Goal: Task Accomplishment & Management: Use online tool/utility

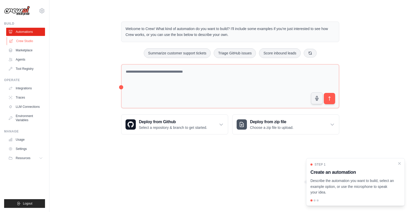
click at [21, 40] on link "Crew Studio" at bounding box center [26, 41] width 39 height 8
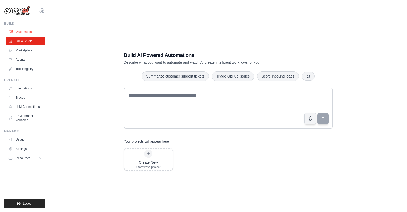
click at [24, 32] on link "Automations" at bounding box center [26, 32] width 39 height 8
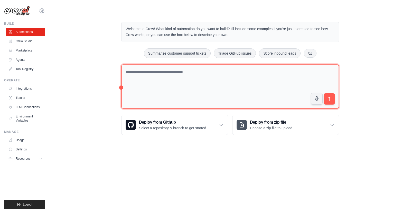
click at [188, 83] on textarea at bounding box center [230, 86] width 218 height 44
click at [157, 84] on textarea at bounding box center [230, 86] width 218 height 44
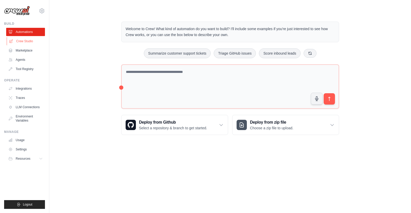
click at [26, 40] on link "Crew Studio" at bounding box center [26, 41] width 39 height 8
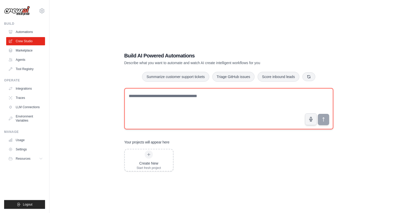
click at [177, 112] on textarea at bounding box center [228, 108] width 209 height 41
click at [169, 91] on textarea "**********" at bounding box center [228, 108] width 209 height 41
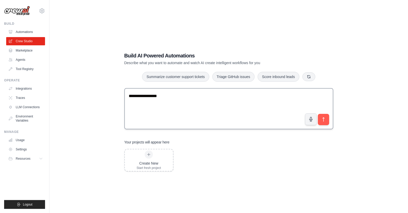
drag, startPoint x: 137, startPoint y: 75, endPoint x: 141, endPoint y: 88, distance: 14.0
click at [138, 80] on div "Summarize customer support tickets Triage GitHub issues Score inbound leads" at bounding box center [228, 76] width 209 height 10
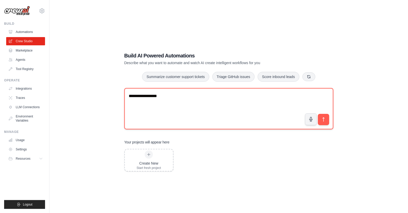
click at [140, 98] on textarea "**********" at bounding box center [228, 108] width 209 height 41
paste textarea "**********"
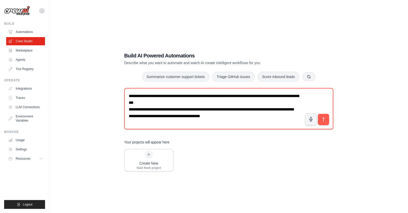
click at [168, 101] on textarea "**********" at bounding box center [228, 108] width 209 height 41
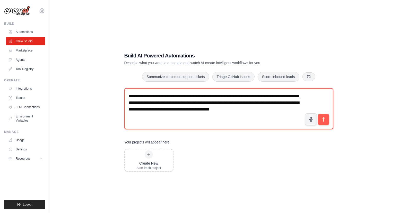
click at [141, 95] on textarea "**********" at bounding box center [228, 108] width 209 height 41
drag, startPoint x: 282, startPoint y: 108, endPoint x: 225, endPoint y: 108, distance: 57.1
click at [225, 108] on textarea "**********" at bounding box center [228, 108] width 209 height 41
click at [277, 110] on textarea "**********" at bounding box center [228, 108] width 209 height 41
click at [277, 109] on textarea "**********" at bounding box center [228, 108] width 209 height 41
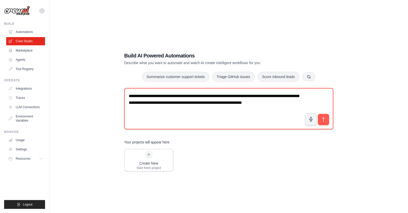
click at [247, 112] on textarea "**********" at bounding box center [228, 108] width 209 height 41
click at [286, 103] on textarea "**********" at bounding box center [228, 108] width 209 height 41
paste textarea "**********"
drag, startPoint x: 281, startPoint y: 109, endPoint x: 295, endPoint y: 140, distance: 33.6
click at [281, 109] on textarea "**********" at bounding box center [228, 108] width 209 height 41
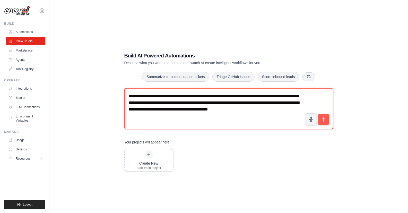
paste textarea "**********"
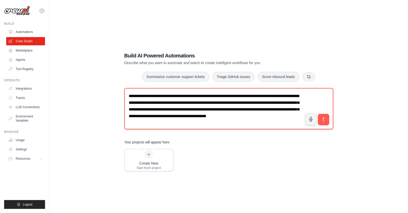
scroll to position [2, 0]
type textarea "**********"
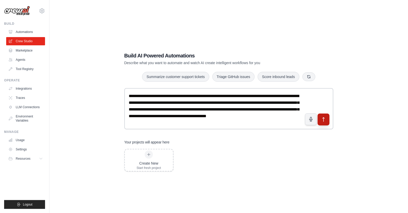
click at [323, 119] on icon "submit" at bounding box center [323, 119] width 2 height 4
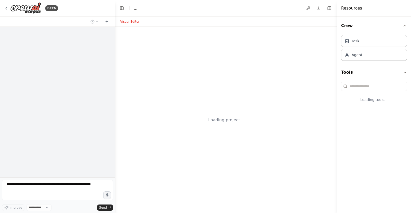
select select "****"
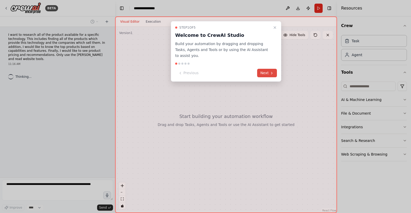
click at [269, 69] on button "Next" at bounding box center [267, 73] width 20 height 8
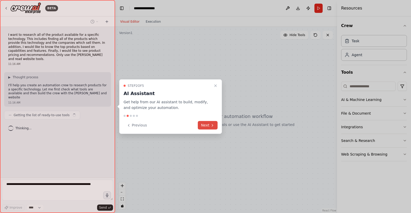
click at [207, 125] on button "Next" at bounding box center [208, 125] width 20 height 8
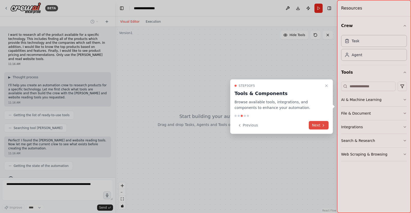
click at [322, 126] on icon at bounding box center [324, 125] width 4 height 4
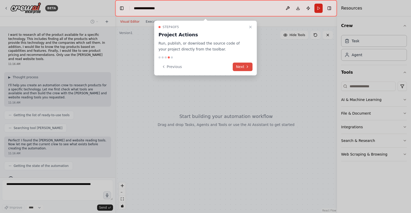
click at [243, 65] on button "Next" at bounding box center [243, 66] width 20 height 8
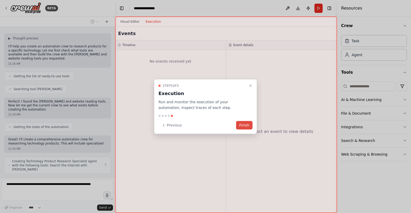
scroll to position [43, 0]
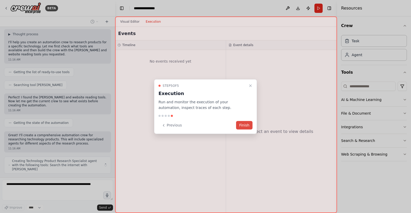
click at [246, 126] on button "Finish" at bounding box center [244, 125] width 16 height 8
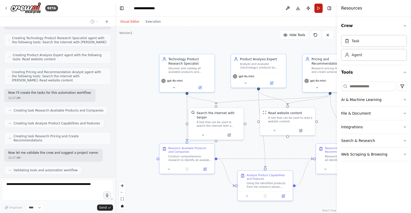
scroll to position [178, 0]
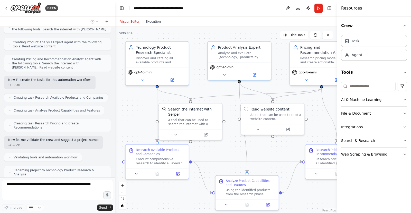
drag, startPoint x: 247, startPoint y: 90, endPoint x: 204, endPoint y: 89, distance: 43.0
click at [204, 89] on div ".deletable-edge-delete-btn { width: 20px; height: 20px; border: 0px solid #ffff…" at bounding box center [226, 120] width 222 height 186
click at [148, 21] on button "Execution" at bounding box center [153, 22] width 21 height 6
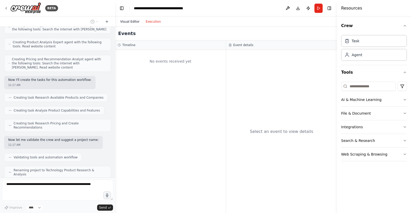
click at [129, 21] on button "Visual Editor" at bounding box center [129, 22] width 25 height 6
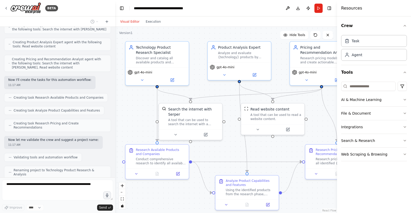
click at [128, 21] on button "Visual Editor" at bounding box center [129, 22] width 25 height 6
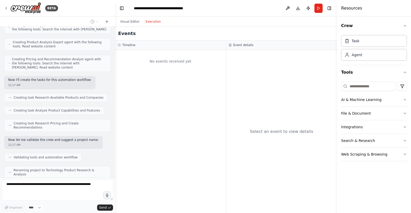
click at [154, 21] on button "Execution" at bounding box center [153, 22] width 21 height 6
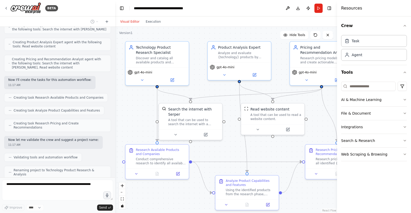
click at [125, 22] on button "Visual Editor" at bounding box center [129, 22] width 25 height 6
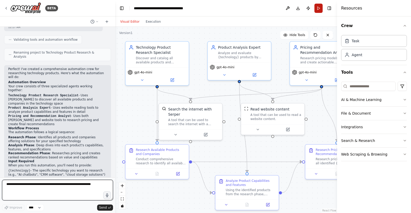
scroll to position [300, 0]
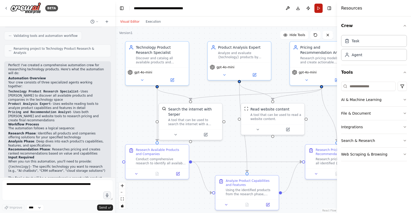
click at [319, 9] on button "Run" at bounding box center [319, 8] width 8 height 9
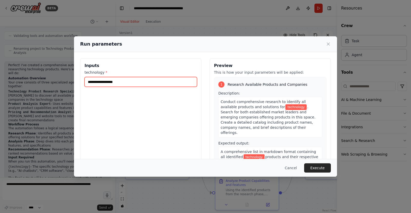
click at [102, 82] on input "technology *" at bounding box center [141, 82] width 113 height 10
click at [128, 82] on input "**********" at bounding box center [141, 82] width 113 height 10
type input "**********"
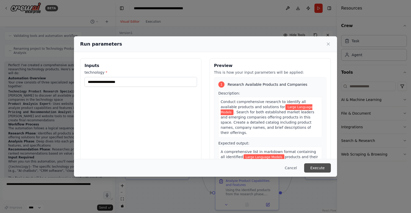
click at [315, 168] on button "Execute" at bounding box center [317, 167] width 27 height 9
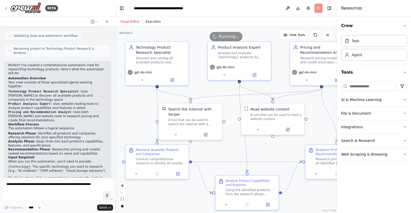
click at [150, 21] on button "Execution" at bounding box center [153, 22] width 21 height 6
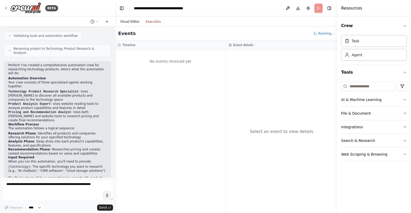
click at [129, 20] on button "Visual Editor" at bounding box center [129, 22] width 25 height 6
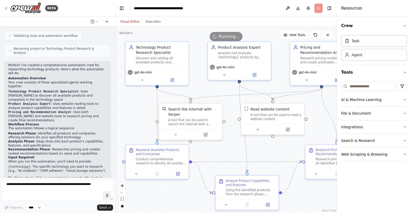
click at [129, 22] on button "Visual Editor" at bounding box center [129, 22] width 25 height 6
click at [151, 21] on button "Execution" at bounding box center [153, 22] width 21 height 6
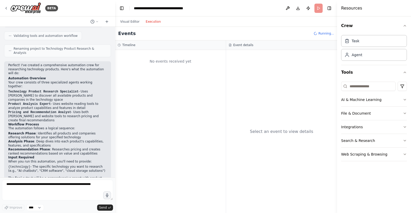
click at [153, 20] on button "Execution" at bounding box center [153, 22] width 21 height 6
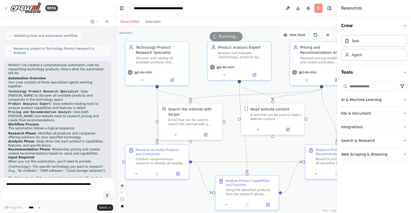
click at [125, 22] on button "Visual Editor" at bounding box center [129, 22] width 25 height 6
click at [151, 23] on button "Execution" at bounding box center [153, 22] width 21 height 6
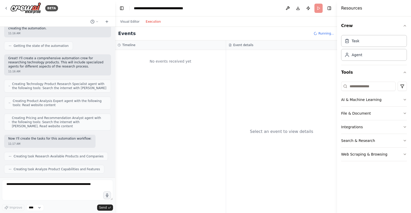
scroll to position [0, 0]
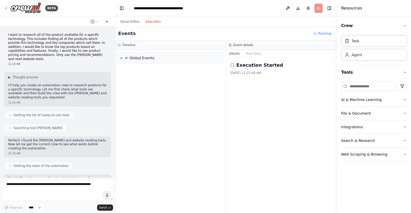
click at [9, 113] on icon at bounding box center [9, 114] width 3 height 3
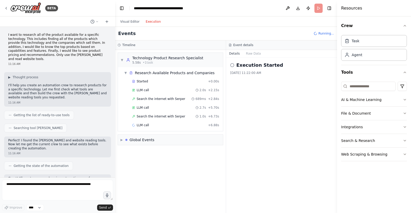
click at [153, 22] on button "Execution" at bounding box center [153, 22] width 21 height 6
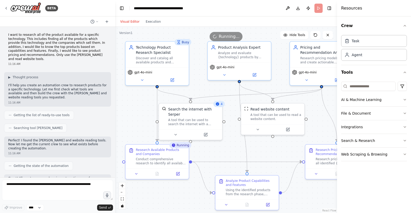
click at [130, 21] on button "Visual Editor" at bounding box center [129, 22] width 25 height 6
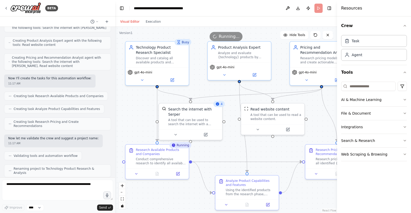
scroll to position [300, 0]
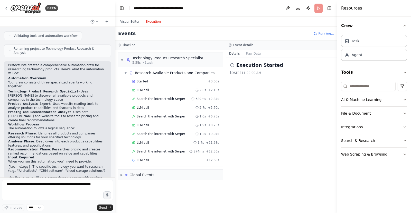
click at [149, 20] on button "Execution" at bounding box center [153, 22] width 21 height 6
click at [152, 99] on span "Search the internet with Serper" at bounding box center [161, 99] width 49 height 4
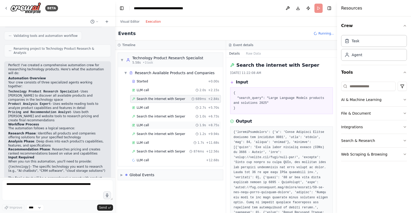
click at [140, 123] on span "LLM call" at bounding box center [143, 125] width 12 height 4
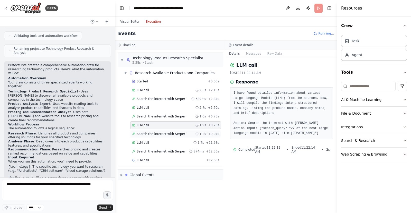
click at [143, 132] on span "Search the internet with Serper" at bounding box center [161, 134] width 49 height 4
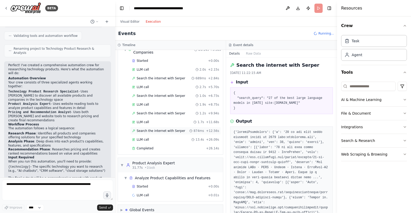
scroll to position [31, 0]
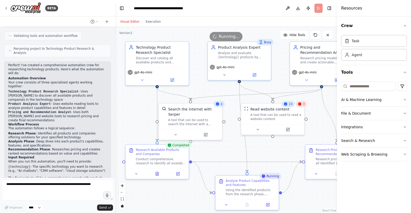
click at [132, 21] on button "Visual Editor" at bounding box center [129, 22] width 25 height 6
click at [153, 22] on button "Execution" at bounding box center [153, 22] width 21 height 6
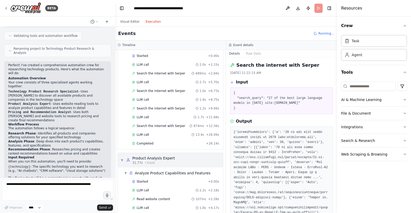
click at [122, 158] on span "▼" at bounding box center [122, 160] width 3 height 4
click at [123, 158] on span "▼" at bounding box center [122, 160] width 3 height 4
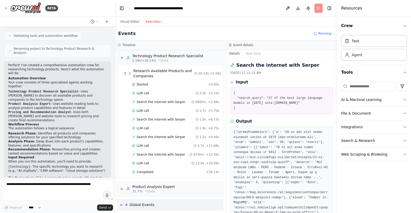
click at [143, 202] on div "Global Events" at bounding box center [142, 204] width 25 height 5
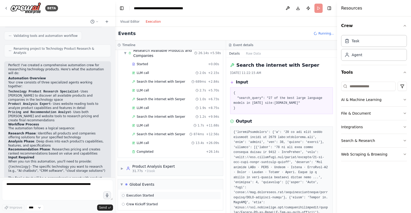
click at [132, 193] on span "Execution Started" at bounding box center [141, 195] width 28 height 4
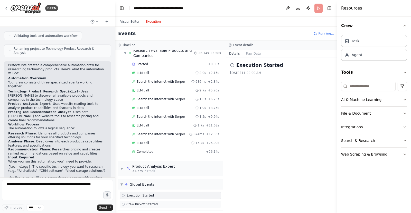
click at [134, 202] on span "Crew Kickoff Started" at bounding box center [142, 204] width 31 height 4
click at [121, 182] on span "▼" at bounding box center [122, 184] width 2 height 4
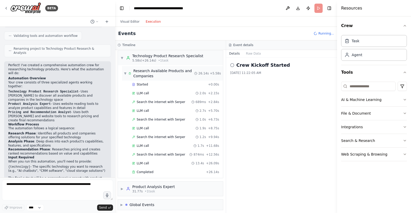
click at [125, 72] on span "▼" at bounding box center [125, 73] width 2 height 4
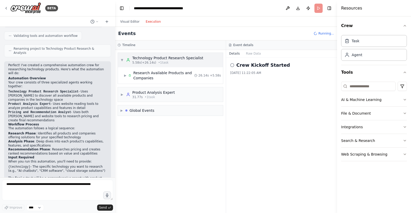
click at [122, 60] on span "▼" at bounding box center [122, 60] width 3 height 4
click at [122, 60] on span "▶" at bounding box center [122, 60] width 3 height 4
click at [125, 75] on span "▶" at bounding box center [125, 75] width 2 height 4
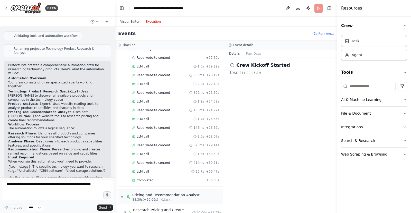
scroll to position [516, 0]
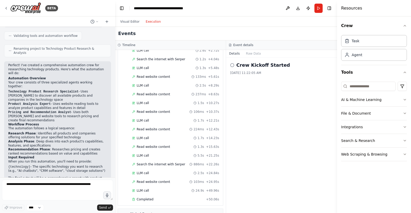
click at [272, 124] on div "Crew Kickoff Started 8/21/2025, 11:22:05 AM" at bounding box center [281, 134] width 111 height 155
click at [252, 53] on button "Raw Data" at bounding box center [253, 53] width 21 height 7
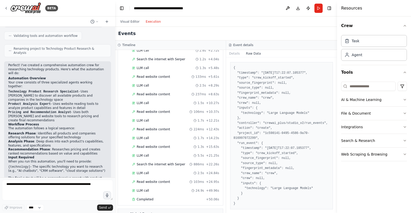
scroll to position [0, 0]
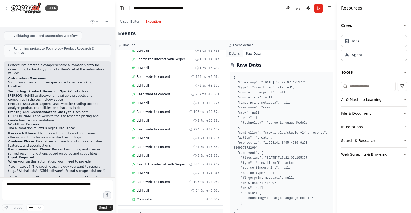
click at [235, 54] on button "Details" at bounding box center [234, 53] width 17 height 7
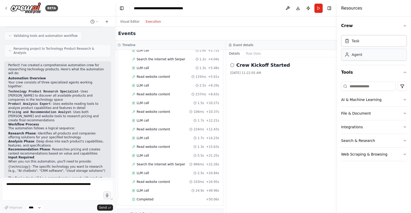
click at [362, 55] on div "Agent" at bounding box center [374, 55] width 66 height 12
click at [362, 42] on div "Task" at bounding box center [374, 41] width 66 height 12
click at [364, 57] on div "Agent" at bounding box center [374, 55] width 66 height 12
click at [406, 100] on icon "button" at bounding box center [405, 99] width 4 height 4
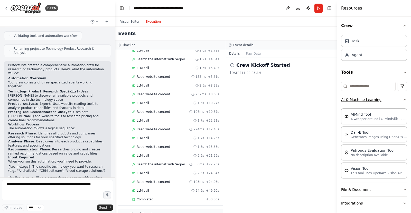
click at [403, 98] on icon "button" at bounding box center [405, 99] width 4 height 4
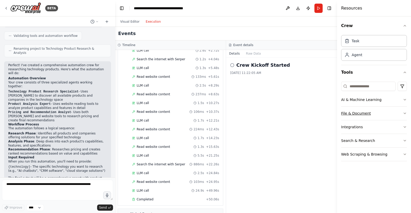
click at [406, 111] on icon "button" at bounding box center [405, 113] width 4 height 4
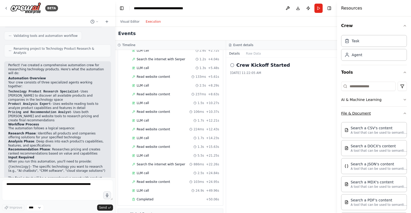
click at [406, 111] on div "Crew Task Agent Tools AI & Machine Learning File & Document Search a CSV's cont…" at bounding box center [374, 114] width 74 height 196
click at [403, 112] on icon "button" at bounding box center [405, 113] width 4 height 4
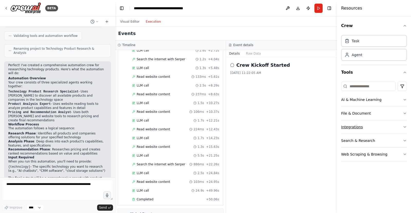
click at [405, 126] on icon "button" at bounding box center [405, 127] width 4 height 4
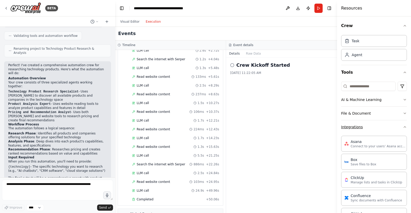
click at [403, 125] on icon "button" at bounding box center [405, 127] width 4 height 4
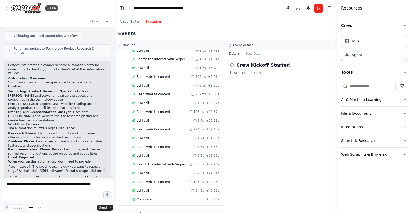
click at [405, 140] on icon "button" at bounding box center [405, 140] width 4 height 4
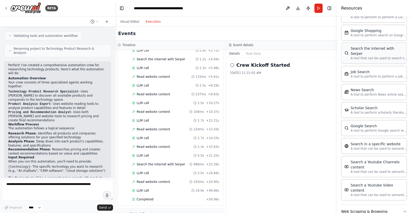
scroll to position [9, 0]
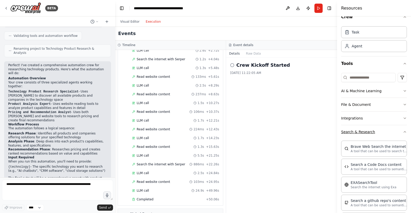
click at [403, 131] on icon "button" at bounding box center [405, 132] width 4 height 4
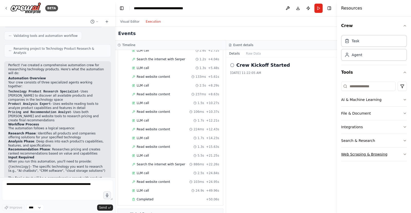
click at [404, 153] on icon "button" at bounding box center [405, 153] width 2 height 1
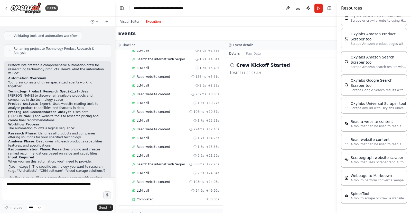
scroll to position [45, 0]
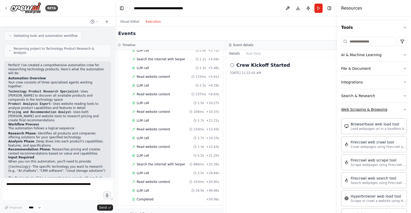
click at [403, 109] on icon "button" at bounding box center [405, 109] width 4 height 4
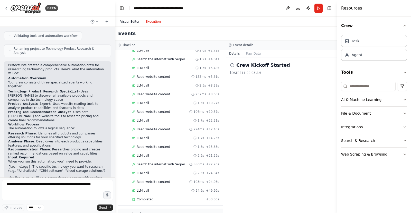
click at [127, 21] on button "Visual Editor" at bounding box center [129, 22] width 25 height 6
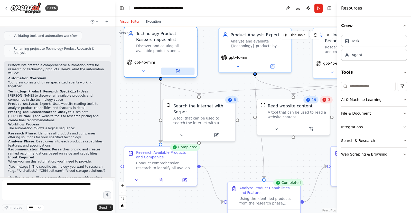
click at [180, 74] on button at bounding box center [177, 71] width 33 height 7
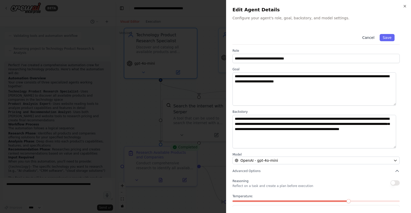
click at [367, 37] on button "Cancel" at bounding box center [368, 37] width 18 height 7
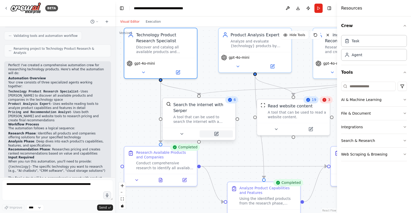
click at [216, 130] on button at bounding box center [216, 133] width 33 height 7
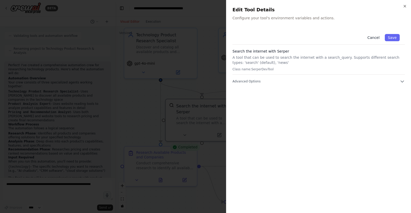
click at [378, 37] on button "Cancel" at bounding box center [374, 37] width 18 height 7
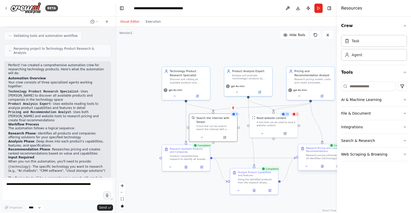
click at [317, 156] on div "Research pricing information for all identified {technology} products, includin…" at bounding box center [325, 156] width 38 height 6
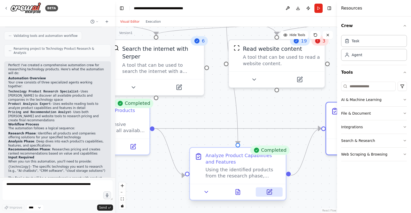
click at [272, 194] on icon at bounding box center [269, 191] width 6 height 6
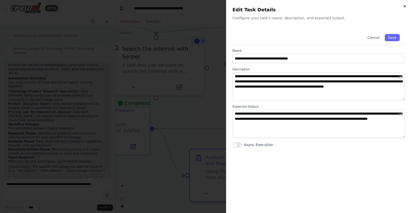
click at [407, 4] on icon "button" at bounding box center [405, 6] width 4 height 4
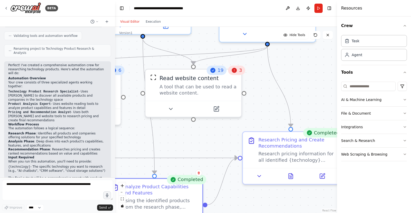
drag, startPoint x: 258, startPoint y: 120, endPoint x: 218, endPoint y: 214, distance: 102.2
click at [218, 212] on html "BETA I want to research all of the product available for a specific technology.…" at bounding box center [205, 106] width 411 height 213
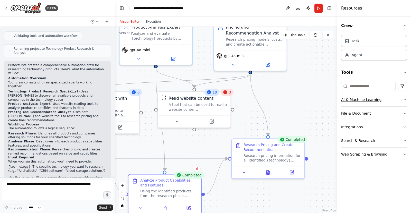
click at [404, 97] on icon "button" at bounding box center [405, 99] width 4 height 4
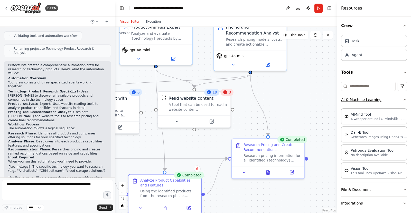
click at [402, 96] on button "AI & Machine Learning" at bounding box center [374, 99] width 66 height 13
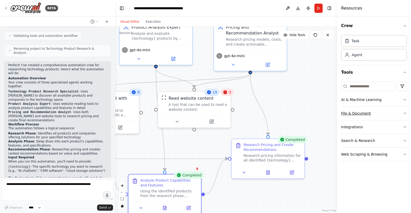
click at [406, 113] on icon "button" at bounding box center [405, 113] width 2 height 1
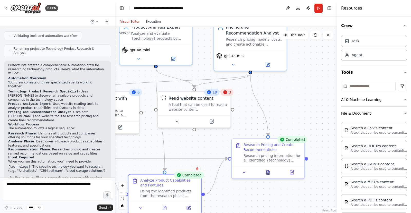
click at [406, 112] on div "Crew Task Agent Tools AI & Machine Learning File & Document Search a CSV's cont…" at bounding box center [374, 114] width 74 height 196
click at [403, 113] on icon "button" at bounding box center [405, 113] width 4 height 4
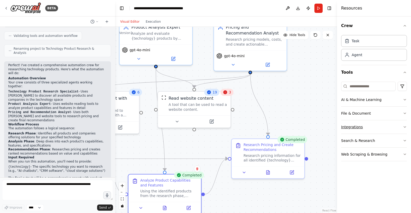
click at [406, 128] on icon "button" at bounding box center [405, 127] width 4 height 4
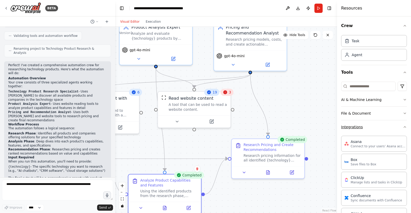
click at [403, 127] on icon "button" at bounding box center [405, 127] width 4 height 4
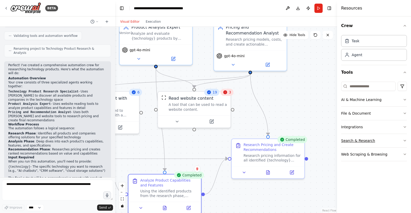
click at [405, 140] on icon "button" at bounding box center [405, 140] width 4 height 4
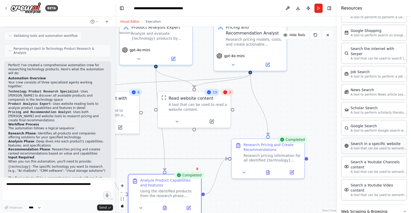
scroll to position [9, 0]
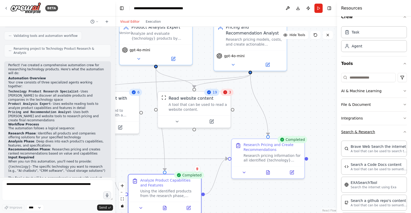
click at [403, 132] on icon "button" at bounding box center [405, 132] width 4 height 4
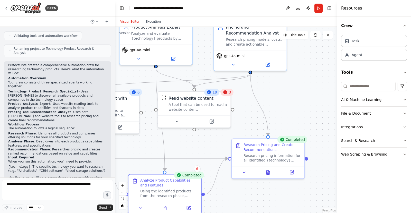
click at [406, 153] on icon "button" at bounding box center [405, 153] width 2 height 1
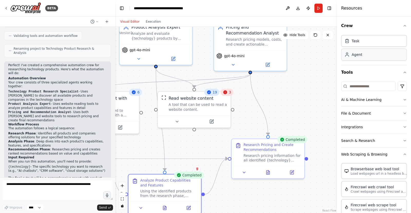
click at [368, 55] on div "Agent" at bounding box center [374, 55] width 66 height 12
click at [362, 42] on div "Task" at bounding box center [374, 41] width 66 height 12
click at [330, 8] on button "Toggle Right Sidebar" at bounding box center [329, 8] width 7 height 7
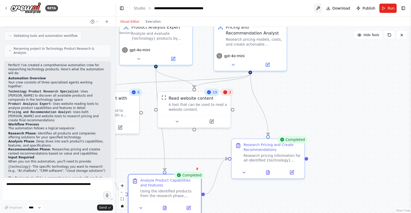
click at [321, 8] on button at bounding box center [318, 8] width 8 height 9
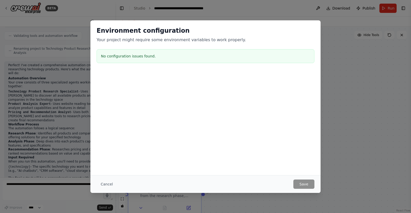
click at [106, 183] on button "Cancel" at bounding box center [107, 183] width 20 height 9
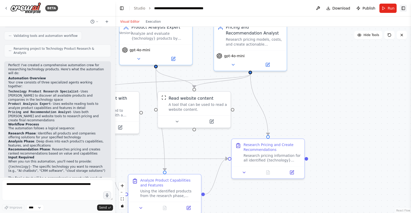
click at [404, 8] on button "Toggle Right Sidebar" at bounding box center [403, 8] width 7 height 7
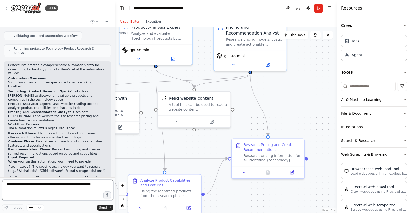
click at [51, 191] on textarea at bounding box center [57, 189] width 111 height 21
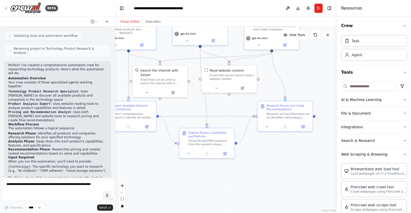
scroll to position [171, 0]
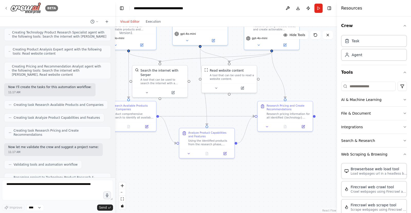
click at [5, 8] on icon at bounding box center [6, 8] width 4 height 4
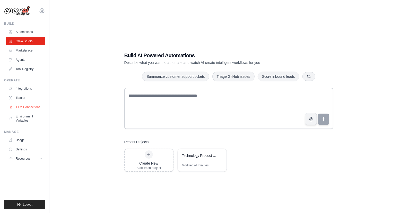
click at [32, 104] on link "LLM Connections" at bounding box center [26, 107] width 39 height 8
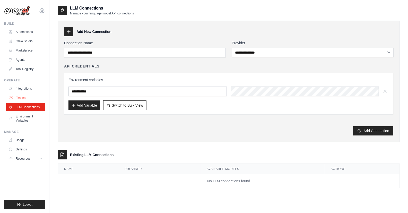
click at [24, 97] on link "Traces" at bounding box center [26, 98] width 39 height 8
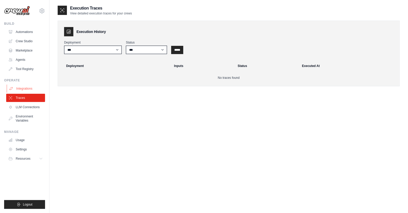
click at [20, 86] on link "Integrations" at bounding box center [26, 88] width 39 height 8
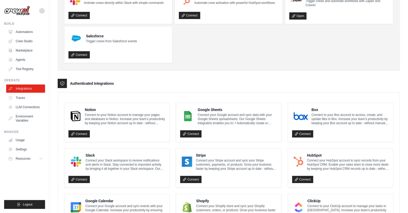
scroll to position [77, 0]
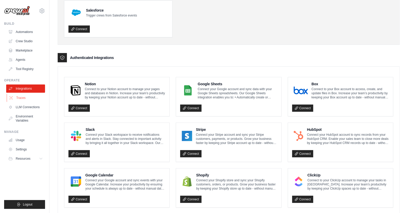
click at [20, 98] on link "Traces" at bounding box center [26, 98] width 39 height 8
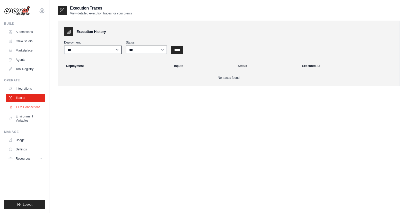
click at [20, 105] on link "LLM Connections" at bounding box center [26, 107] width 39 height 8
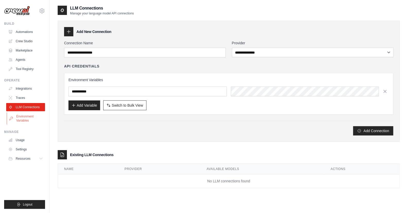
click at [19, 121] on link "Environment Variables" at bounding box center [26, 118] width 39 height 12
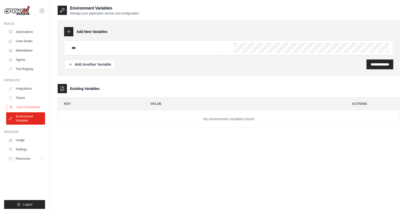
click at [22, 103] on link "LLM Connections" at bounding box center [26, 107] width 39 height 8
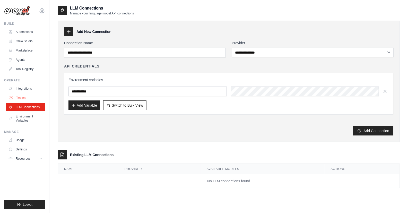
click at [23, 99] on link "Traces" at bounding box center [26, 98] width 39 height 8
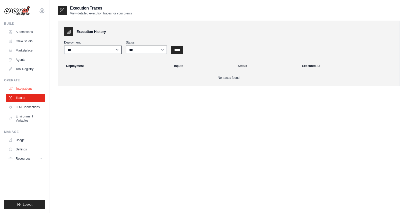
click at [25, 88] on link "Integrations" at bounding box center [26, 88] width 39 height 8
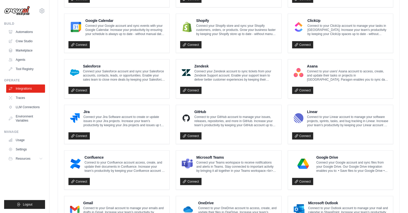
scroll to position [267, 0]
